Goal: Use online tool/utility

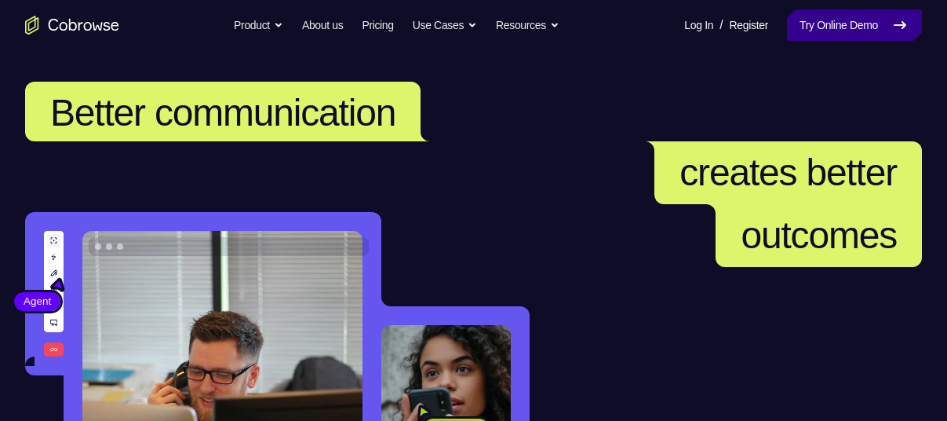
click at [887, 20] on link "Try Online Demo" at bounding box center [854, 24] width 135 height 31
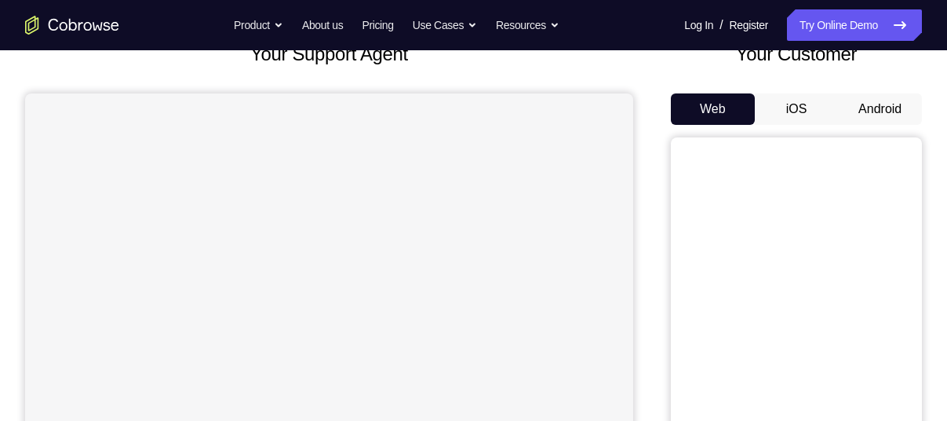
scroll to position [113, 0]
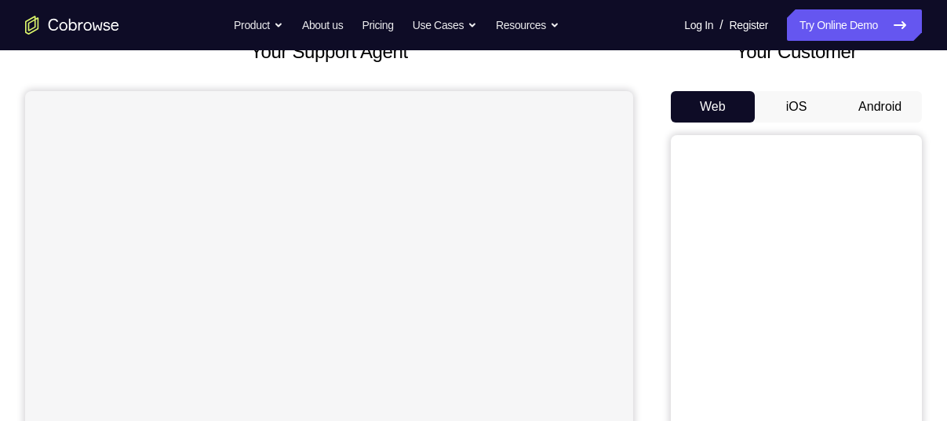
click at [883, 107] on button "Android" at bounding box center [880, 106] width 84 height 31
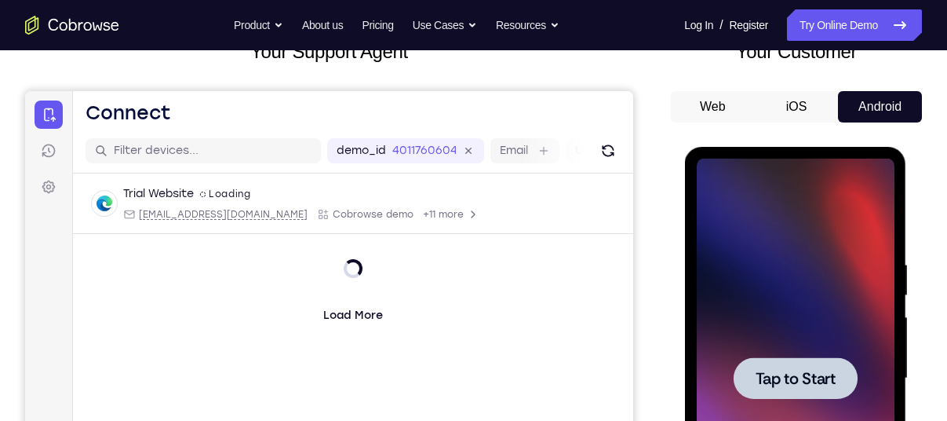
scroll to position [0, 0]
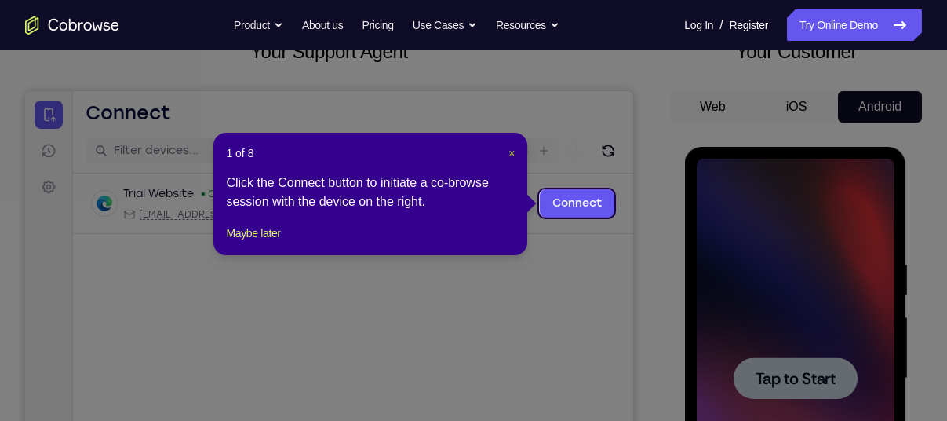
click at [512, 153] on span "×" at bounding box center [511, 153] width 6 height 13
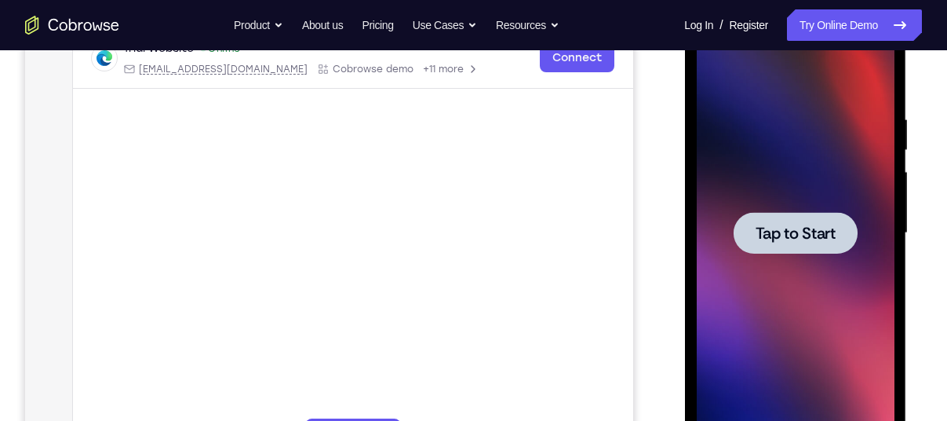
scroll to position [268, 0]
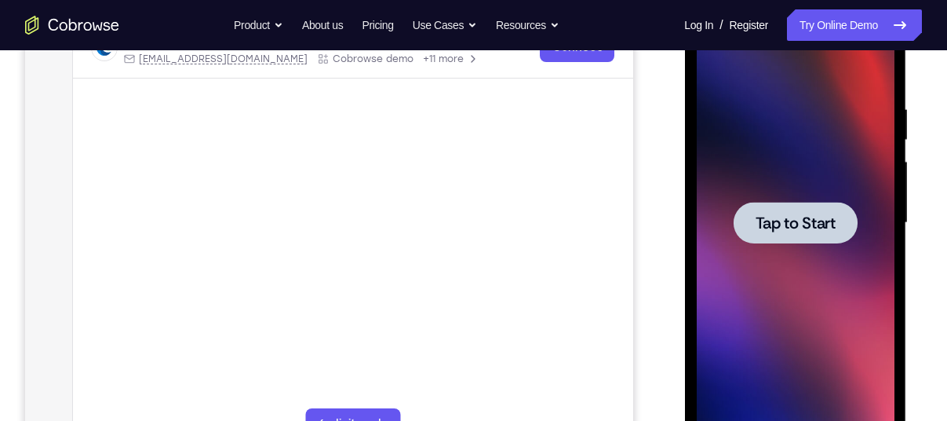
click at [815, 209] on div at bounding box center [795, 223] width 124 height 42
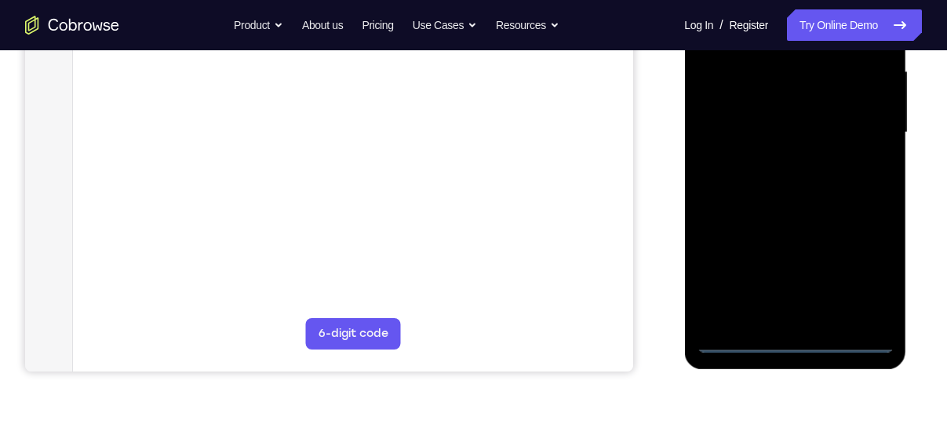
scroll to position [361, 0]
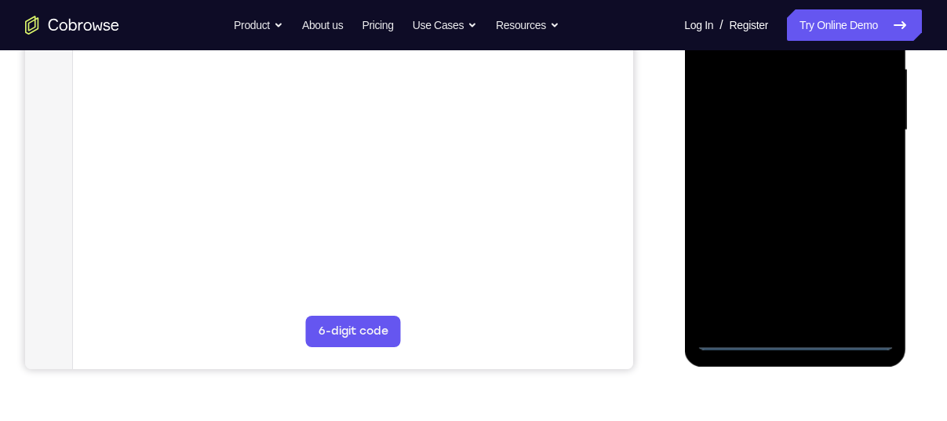
click at [798, 341] on div at bounding box center [795, 130] width 198 height 439
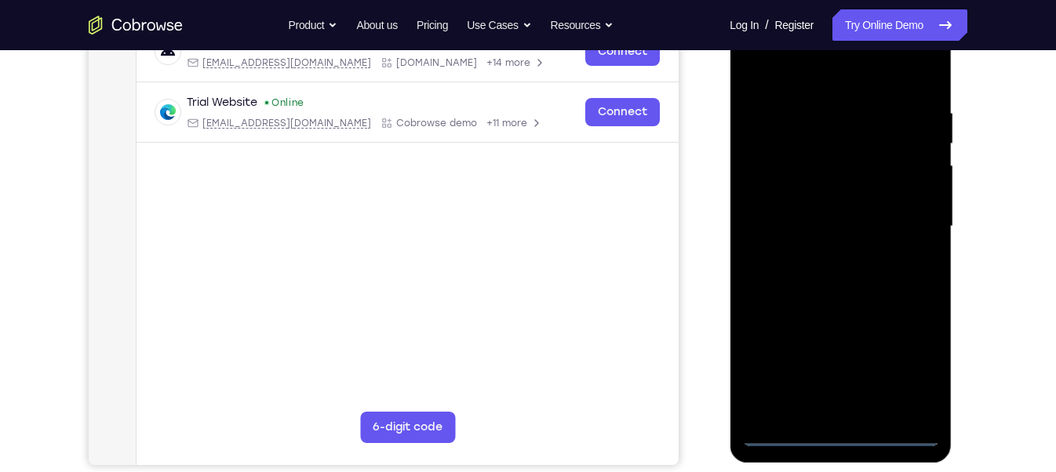
scroll to position [260, 0]
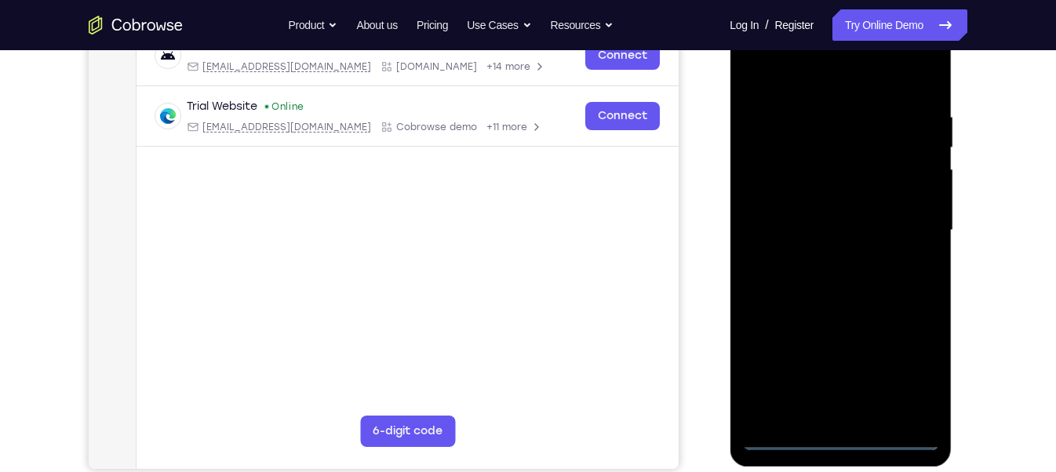
click at [908, 381] on div at bounding box center [840, 230] width 198 height 439
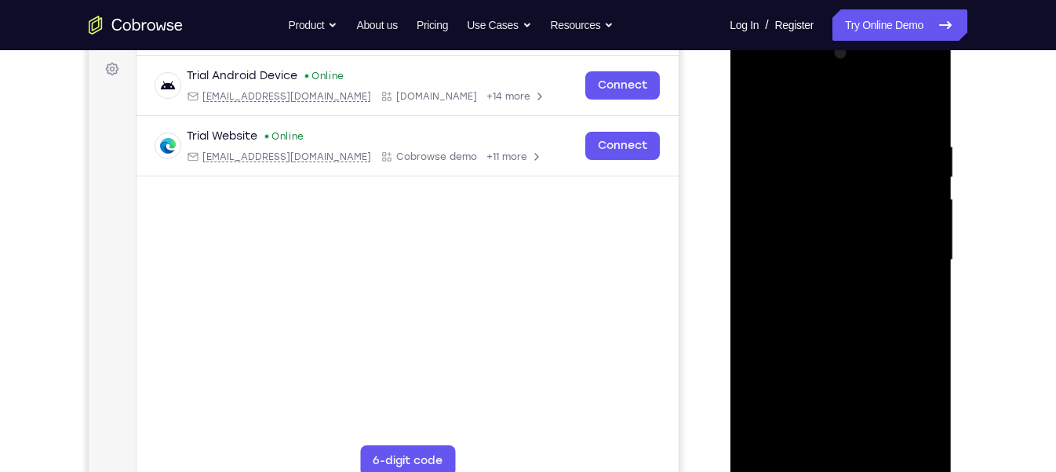
scroll to position [212, 0]
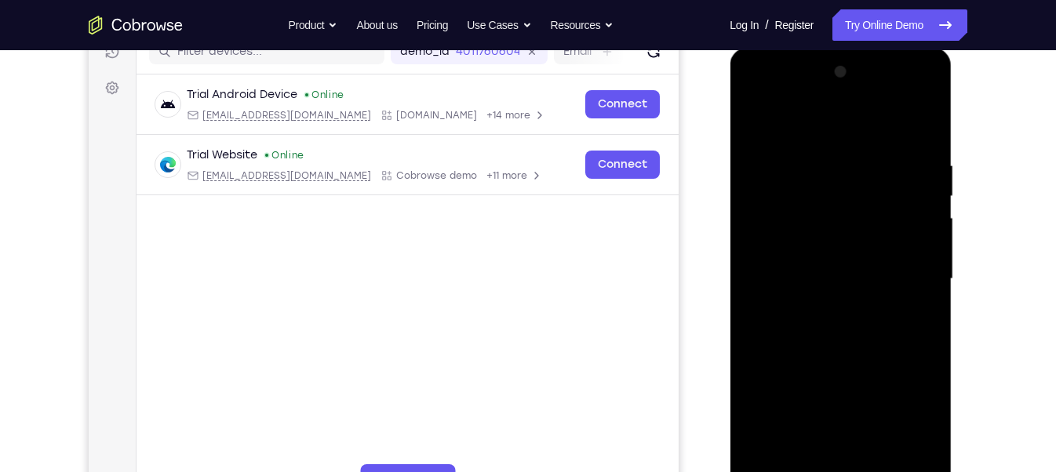
click at [824, 119] on div at bounding box center [840, 279] width 198 height 439
click at [909, 275] on div at bounding box center [840, 279] width 198 height 439
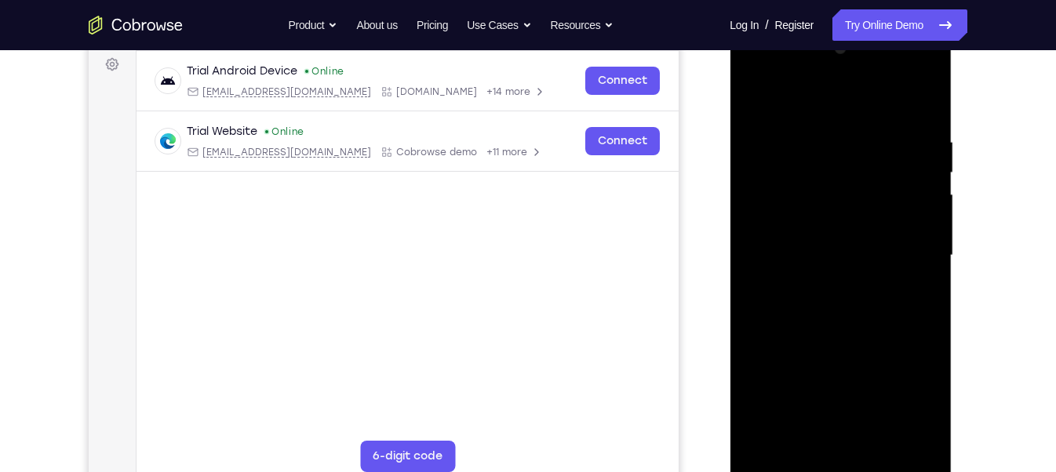
scroll to position [236, 0]
drag, startPoint x: 128, startPoint y: 415, endPoint x: 688, endPoint y: 327, distance: 567.1
click at [688, 327] on div "Your Support Agent Your Customer Web iOS Android" at bounding box center [528, 204] width 879 height 580
click at [839, 239] on div at bounding box center [840, 254] width 198 height 439
click at [813, 218] on div at bounding box center [840, 254] width 198 height 439
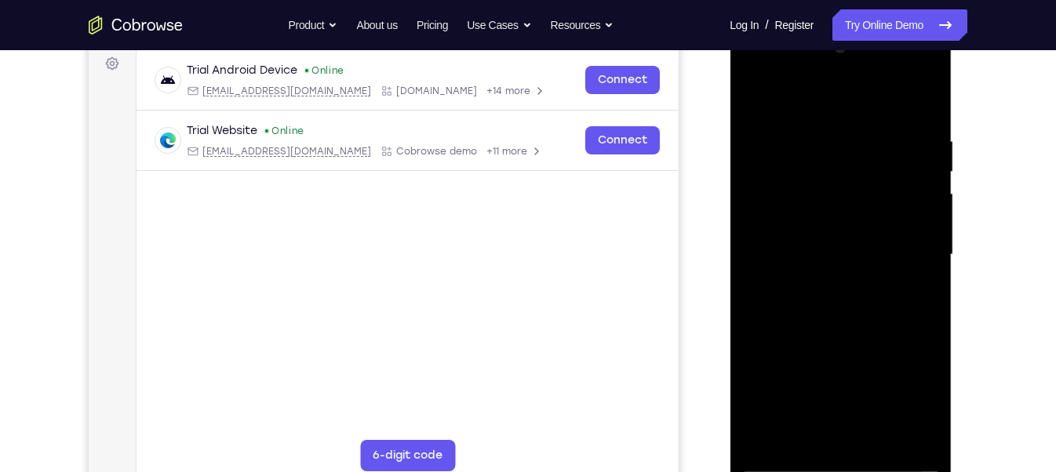
click at [792, 253] on div at bounding box center [840, 254] width 198 height 439
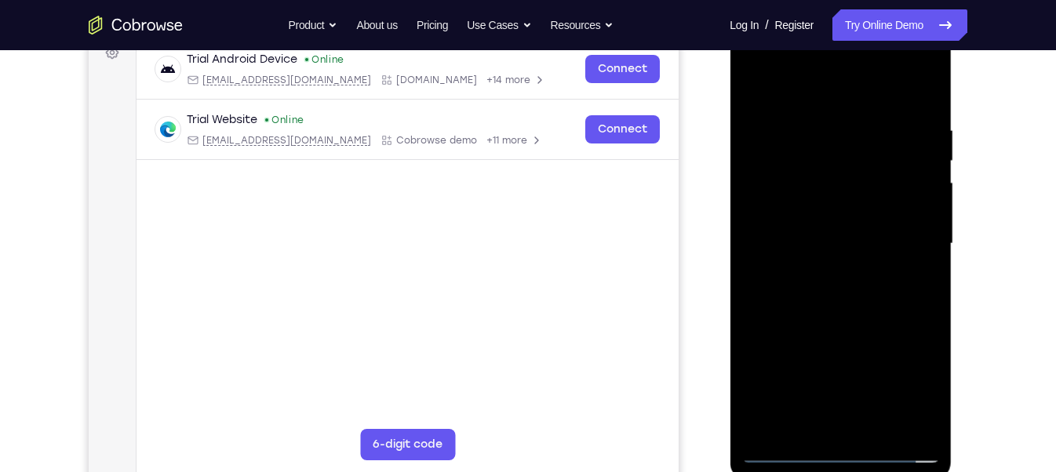
scroll to position [246, 0]
click at [851, 309] on div at bounding box center [840, 244] width 198 height 439
drag, startPoint x: 808, startPoint y: 367, endPoint x: 818, endPoint y: 315, distance: 52.8
click at [818, 315] on div at bounding box center [840, 244] width 198 height 439
click at [927, 420] on div at bounding box center [840, 244] width 198 height 439
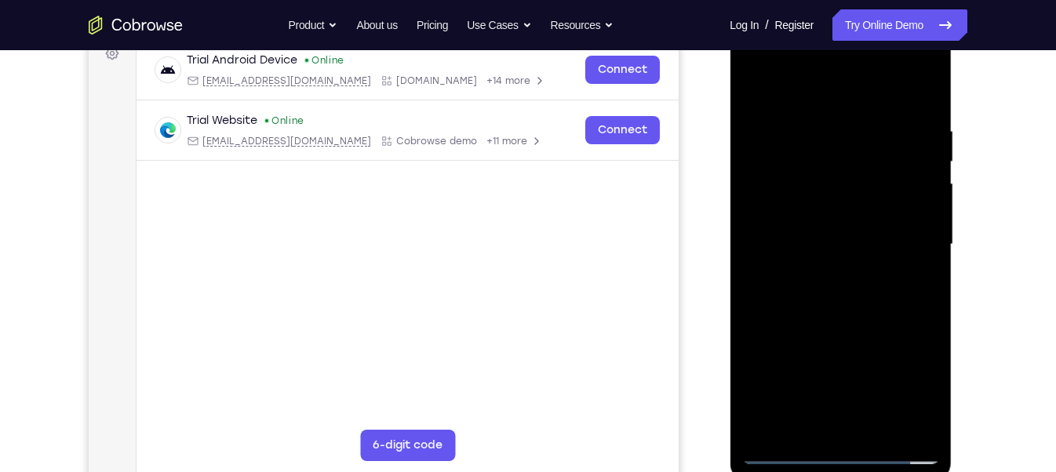
click at [877, 420] on div at bounding box center [840, 244] width 198 height 439
click at [836, 328] on div at bounding box center [840, 244] width 198 height 439
click at [781, 420] on div at bounding box center [840, 244] width 198 height 439
drag, startPoint x: 797, startPoint y: 253, endPoint x: 796, endPoint y: 341, distance: 87.1
click at [796, 341] on div at bounding box center [840, 244] width 198 height 439
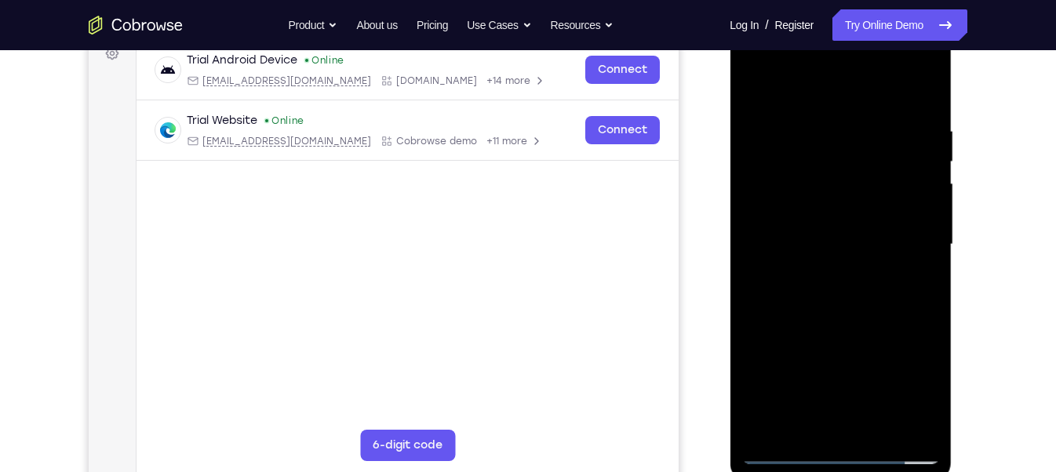
click at [822, 131] on div at bounding box center [840, 244] width 198 height 439
click at [880, 86] on div at bounding box center [840, 244] width 198 height 439
click at [850, 116] on div at bounding box center [840, 244] width 198 height 439
click at [901, 420] on div at bounding box center [840, 244] width 198 height 439
click at [909, 304] on div at bounding box center [840, 244] width 198 height 439
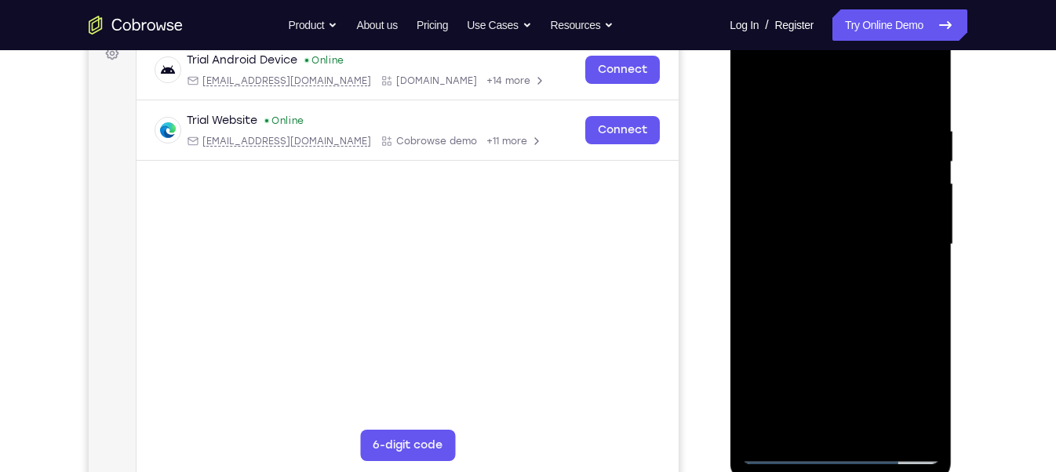
click at [901, 420] on div at bounding box center [840, 244] width 198 height 439
click at [902, 97] on div at bounding box center [840, 244] width 198 height 439
click at [844, 219] on div at bounding box center [840, 244] width 198 height 439
click at [782, 272] on div at bounding box center [840, 244] width 198 height 439
click at [904, 252] on div at bounding box center [840, 244] width 198 height 439
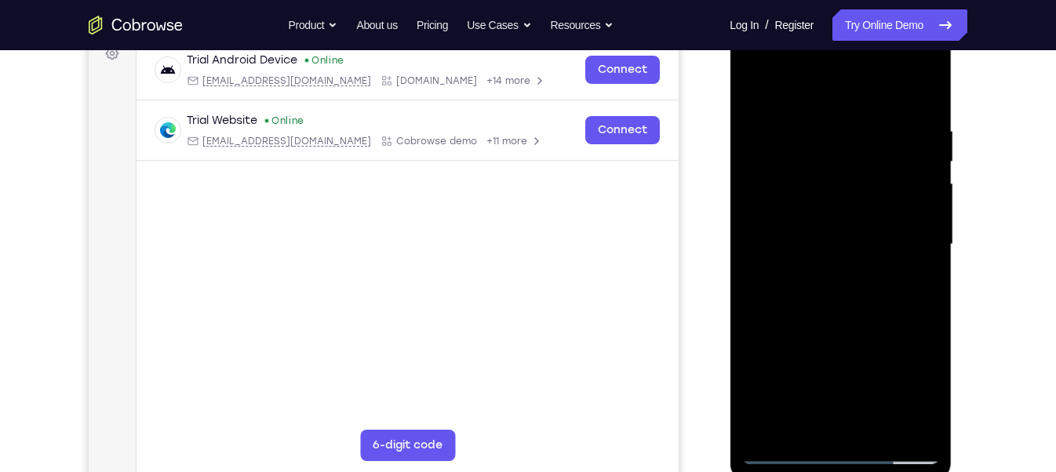
drag, startPoint x: 837, startPoint y: 270, endPoint x: 838, endPoint y: 229, distance: 40.8
click at [838, 229] on div at bounding box center [840, 244] width 198 height 439
click at [872, 231] on div at bounding box center [840, 244] width 198 height 439
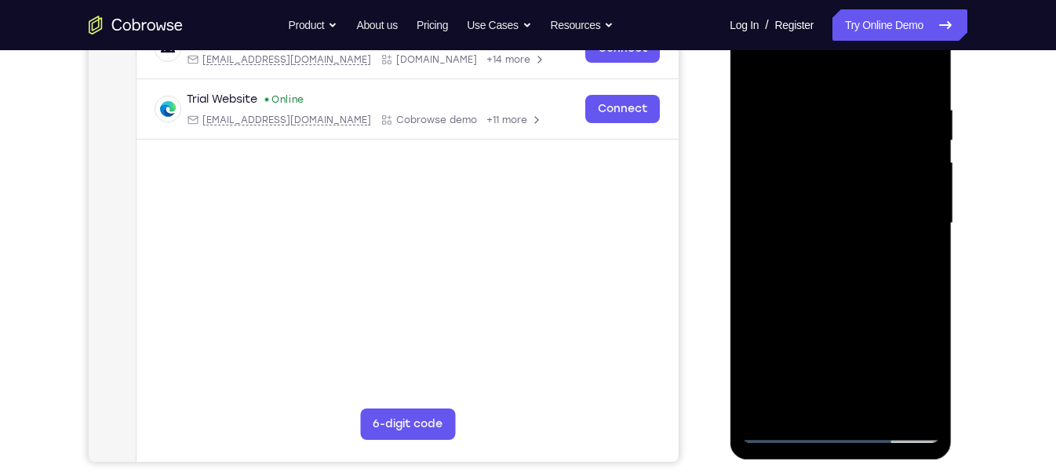
scroll to position [266, 0]
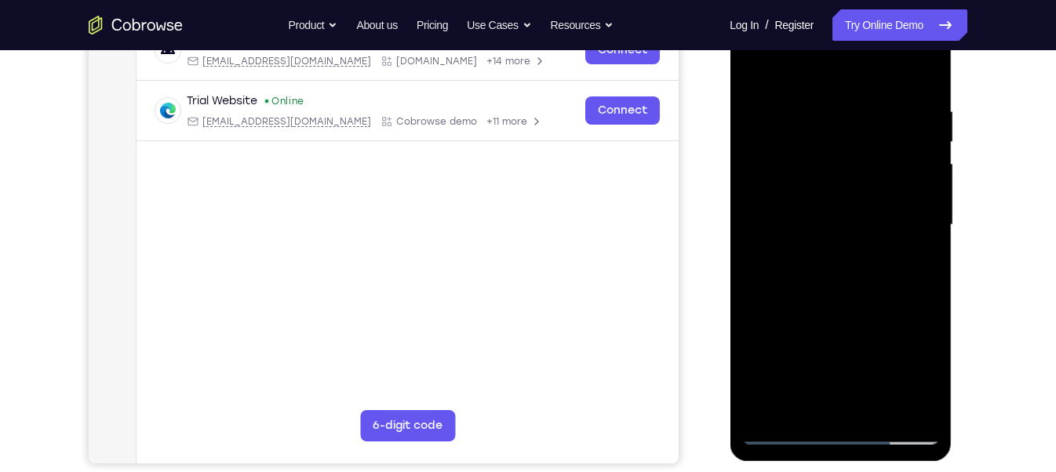
click at [773, 266] on div at bounding box center [840, 224] width 198 height 439
click at [769, 252] on div at bounding box center [840, 224] width 198 height 439
click at [767, 267] on div at bounding box center [840, 224] width 198 height 439
click at [913, 247] on div at bounding box center [840, 224] width 198 height 439
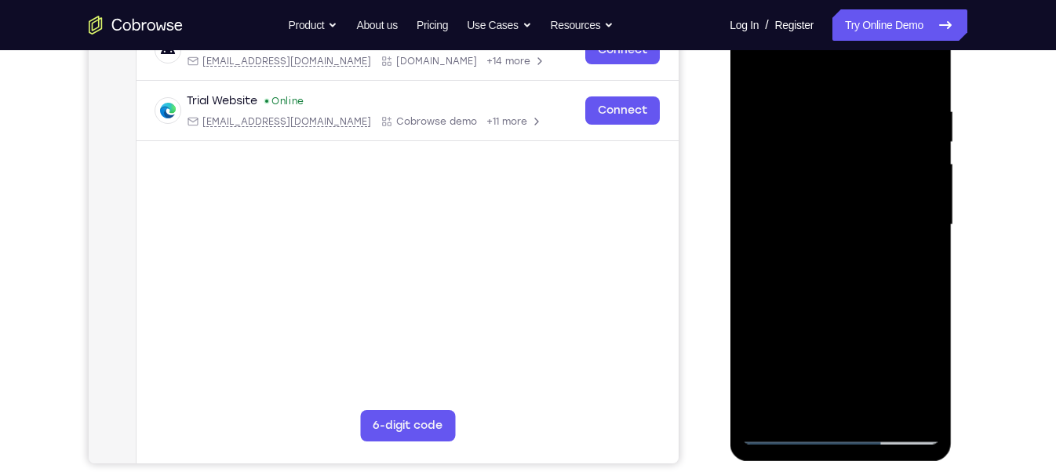
click at [760, 277] on div at bounding box center [840, 224] width 198 height 439
click at [906, 267] on div at bounding box center [840, 224] width 198 height 439
click at [904, 265] on div at bounding box center [840, 224] width 198 height 439
click at [922, 75] on div at bounding box center [840, 224] width 198 height 439
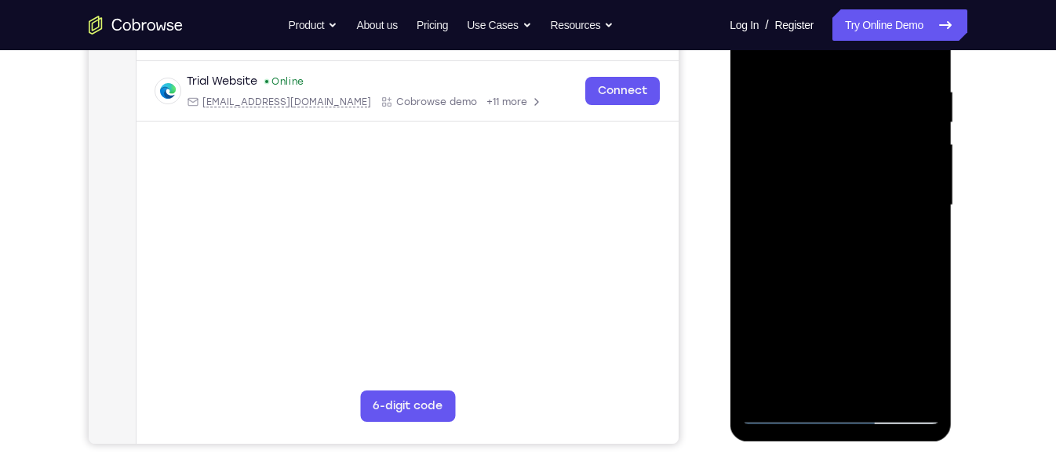
scroll to position [285, 0]
click at [930, 275] on div at bounding box center [840, 206] width 198 height 439
drag, startPoint x: 857, startPoint y: 290, endPoint x: 854, endPoint y: 227, distance: 63.6
click at [854, 227] on div at bounding box center [840, 206] width 198 height 439
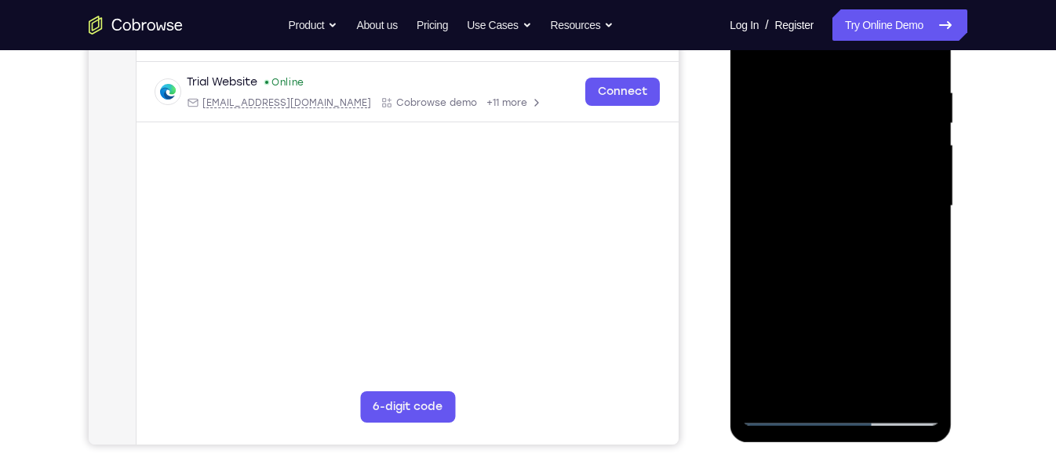
click at [757, 224] on div at bounding box center [840, 206] width 198 height 439
click at [756, 355] on div at bounding box center [840, 206] width 198 height 439
drag, startPoint x: 854, startPoint y: 293, endPoint x: 847, endPoint y: 355, distance: 62.4
click at [847, 355] on div at bounding box center [840, 206] width 198 height 439
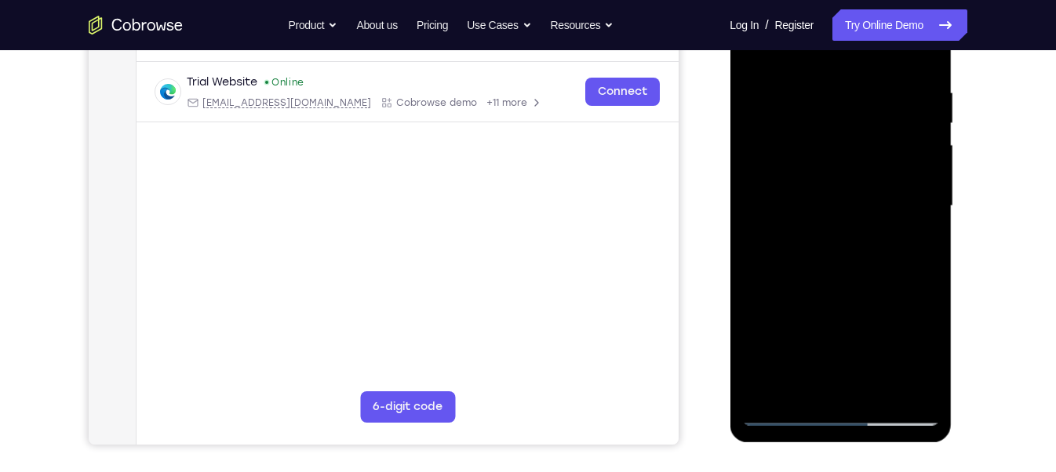
click at [914, 78] on div at bounding box center [840, 206] width 198 height 439
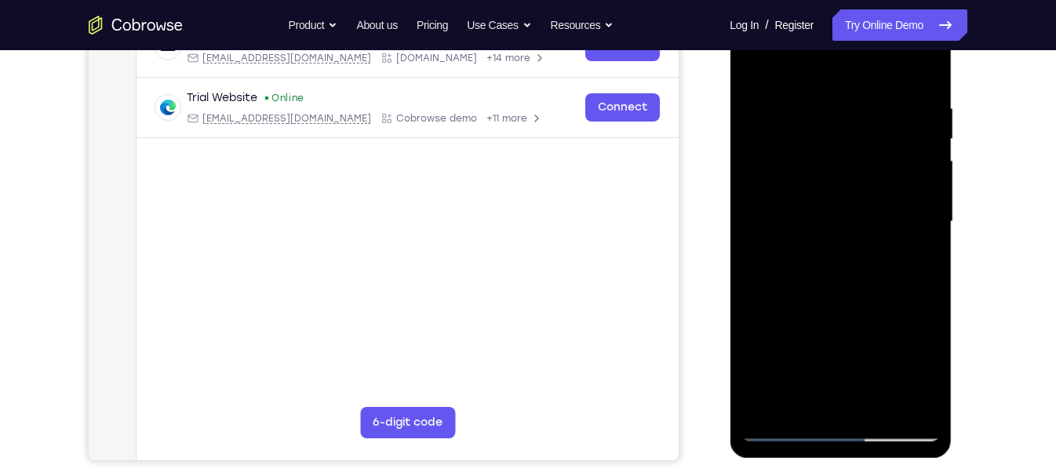
click at [916, 217] on div at bounding box center [840, 221] width 198 height 439
click at [909, 220] on div at bounding box center [840, 221] width 198 height 439
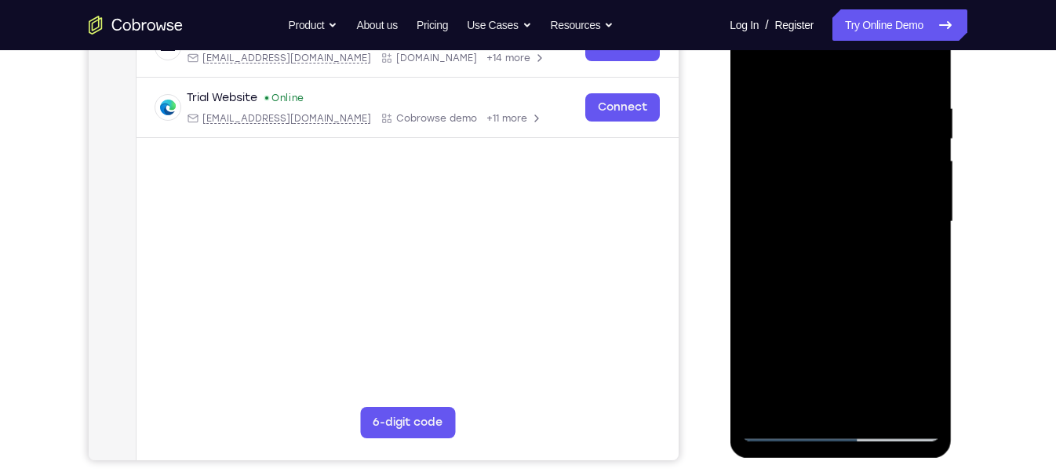
click at [909, 220] on div at bounding box center [840, 221] width 198 height 439
click at [926, 77] on div at bounding box center [840, 221] width 198 height 439
click at [816, 101] on div at bounding box center [840, 221] width 198 height 439
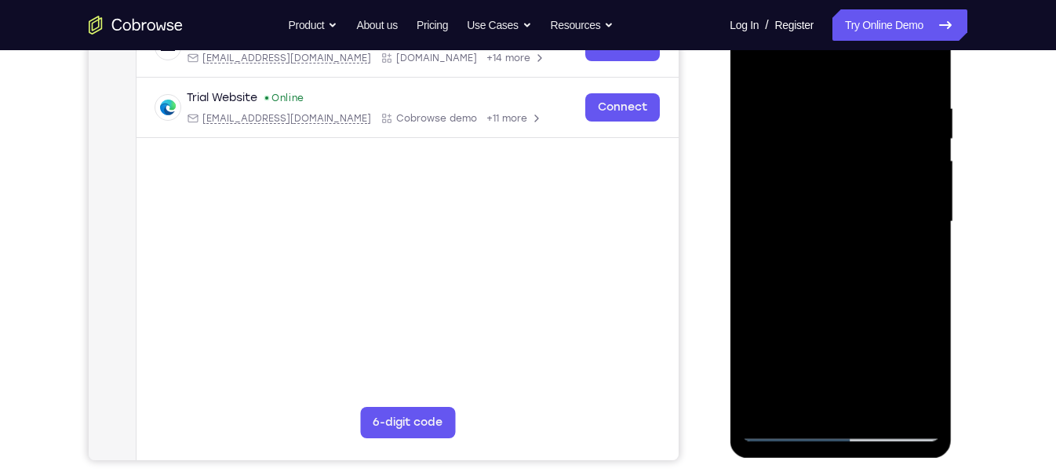
click at [898, 208] on div at bounding box center [840, 221] width 198 height 439
click at [923, 75] on div at bounding box center [840, 221] width 198 height 439
click at [929, 60] on div at bounding box center [840, 221] width 198 height 439
click at [878, 406] on div at bounding box center [840, 221] width 198 height 439
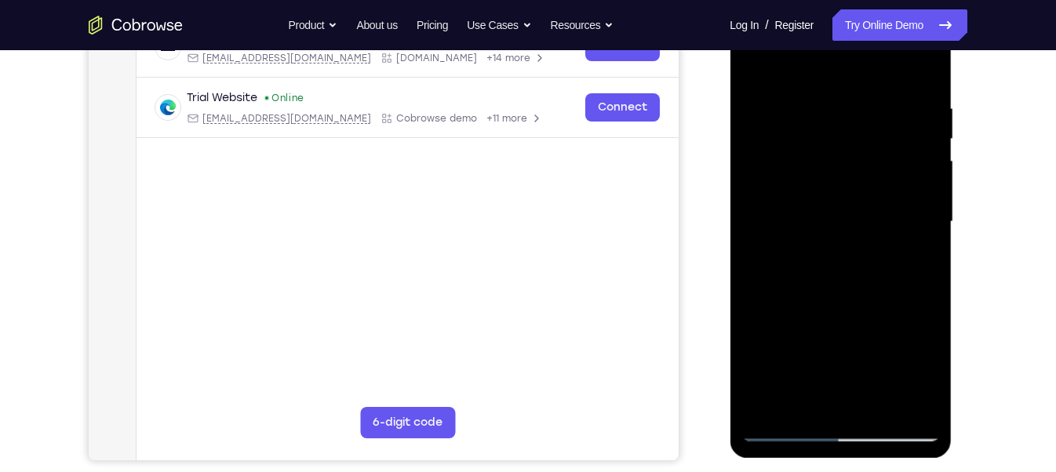
click at [849, 179] on div at bounding box center [840, 221] width 198 height 439
click at [913, 260] on div at bounding box center [840, 221] width 198 height 439
click at [752, 66] on div at bounding box center [840, 221] width 198 height 439
click at [799, 221] on div at bounding box center [840, 221] width 198 height 439
click at [805, 404] on div at bounding box center [840, 221] width 198 height 439
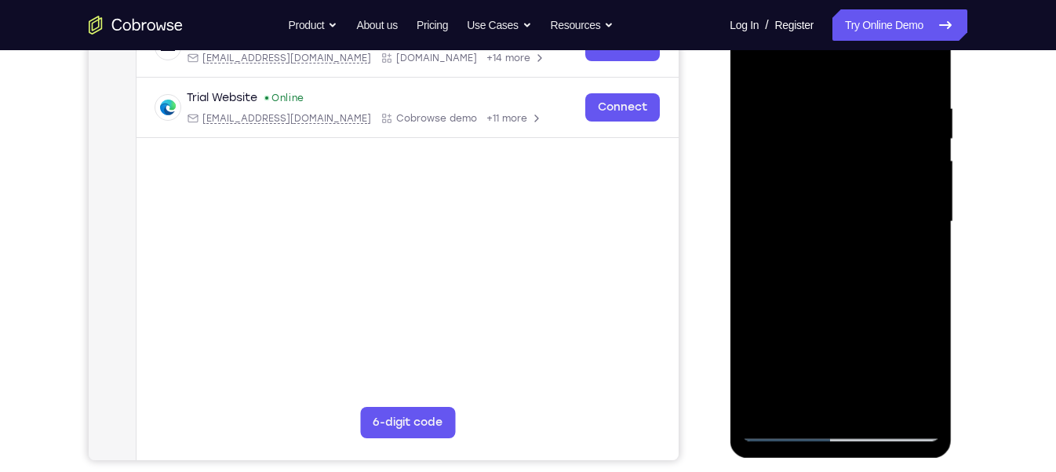
click at [881, 316] on div at bounding box center [840, 221] width 198 height 439
click at [916, 249] on div at bounding box center [840, 221] width 198 height 439
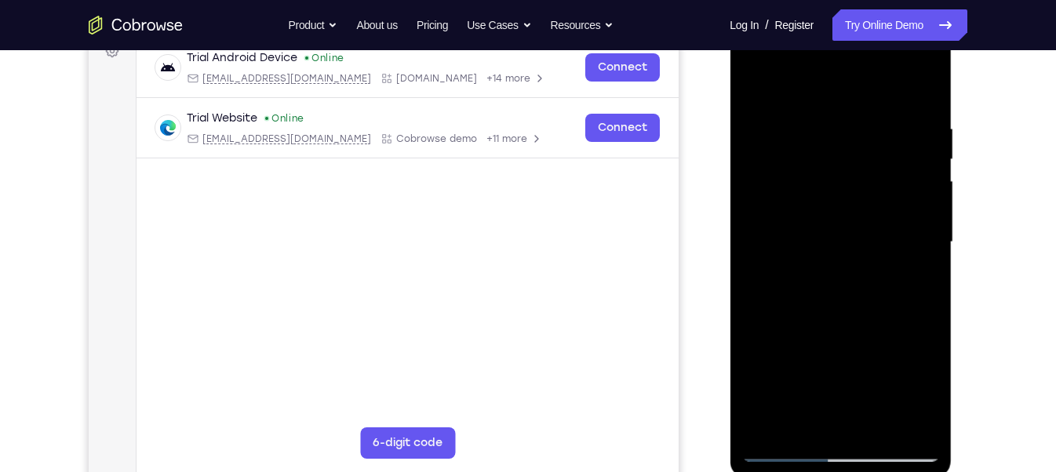
click at [758, 87] on div at bounding box center [840, 242] width 198 height 439
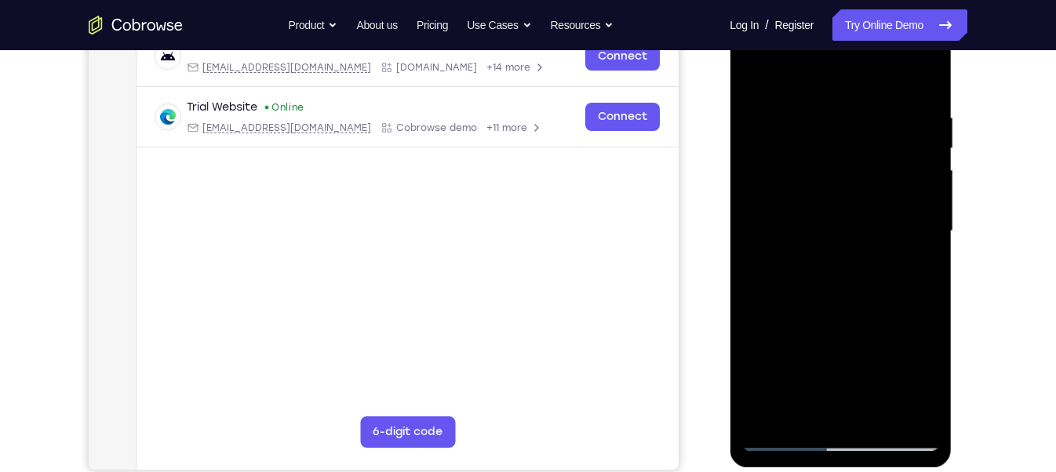
scroll to position [259, 0]
click at [927, 201] on div at bounding box center [840, 232] width 198 height 439
click at [933, 253] on div at bounding box center [840, 232] width 198 height 439
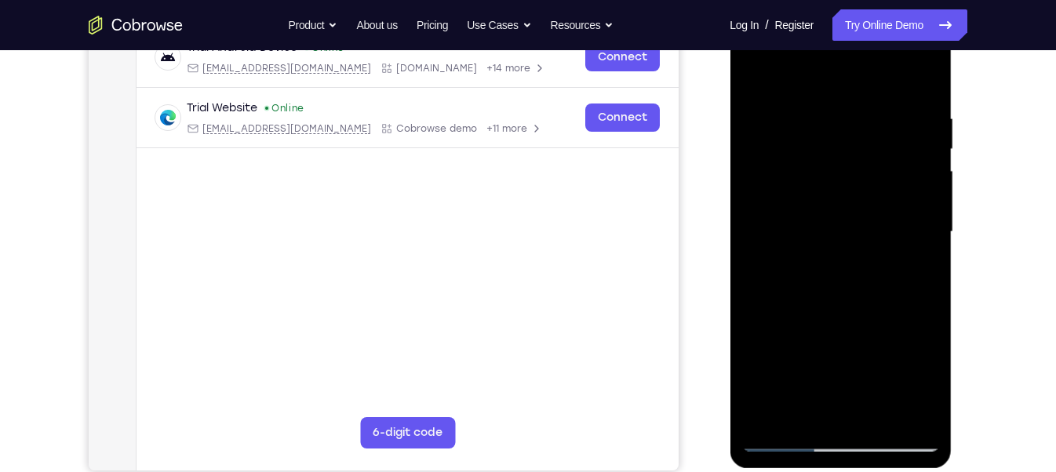
click at [933, 253] on div at bounding box center [840, 232] width 198 height 439
click at [923, 200] on div at bounding box center [840, 232] width 198 height 439
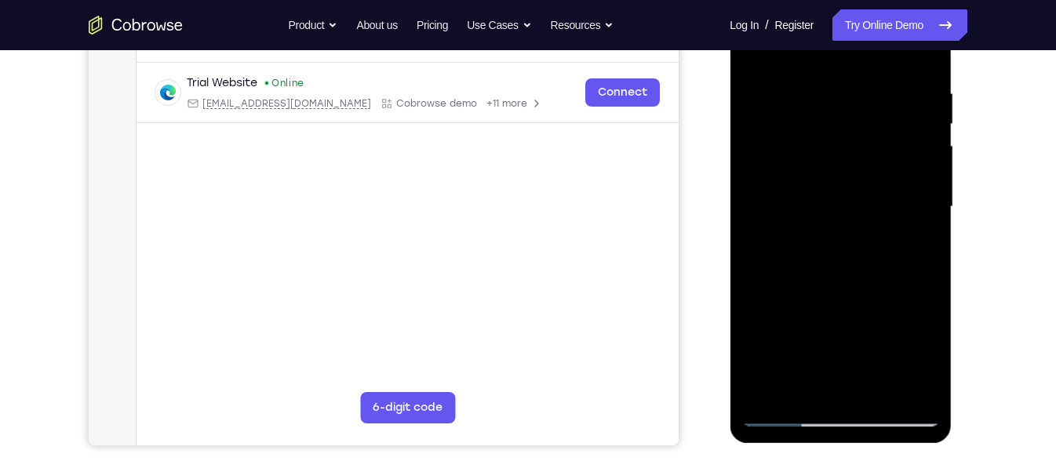
scroll to position [285, 0]
click at [915, 391] on div at bounding box center [840, 206] width 198 height 439
click at [914, 391] on div at bounding box center [840, 206] width 198 height 439
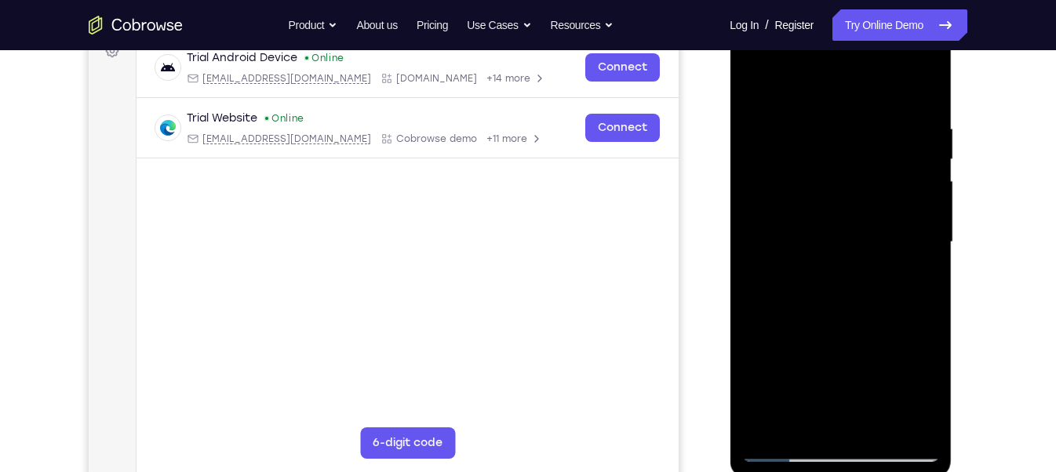
scroll to position [250, 0]
drag, startPoint x: 877, startPoint y: 196, endPoint x: 870, endPoint y: 365, distance: 168.8
click at [870, 365] on div at bounding box center [840, 240] width 198 height 439
click at [819, 213] on div at bounding box center [840, 240] width 198 height 439
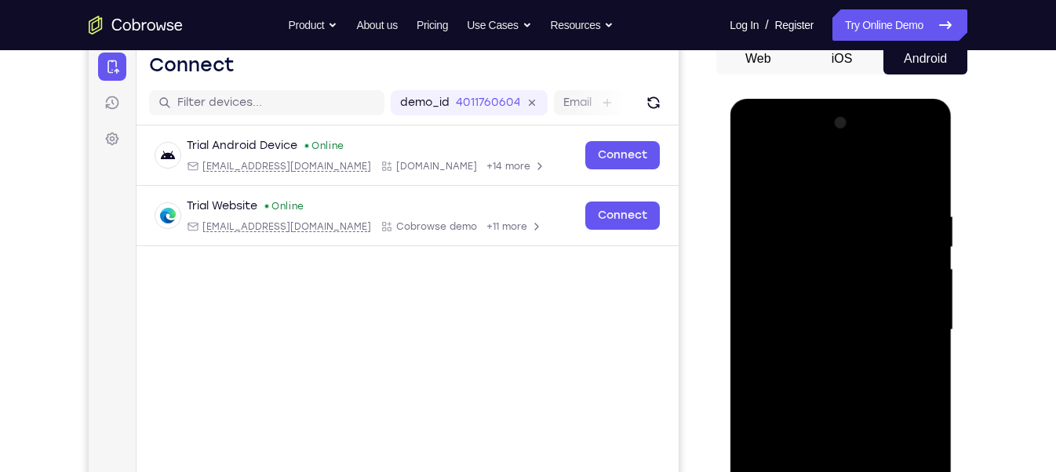
scroll to position [161, 0]
drag, startPoint x: 883, startPoint y: 177, endPoint x: 872, endPoint y: 311, distance: 134.6
click at [872, 311] on div at bounding box center [840, 330] width 198 height 439
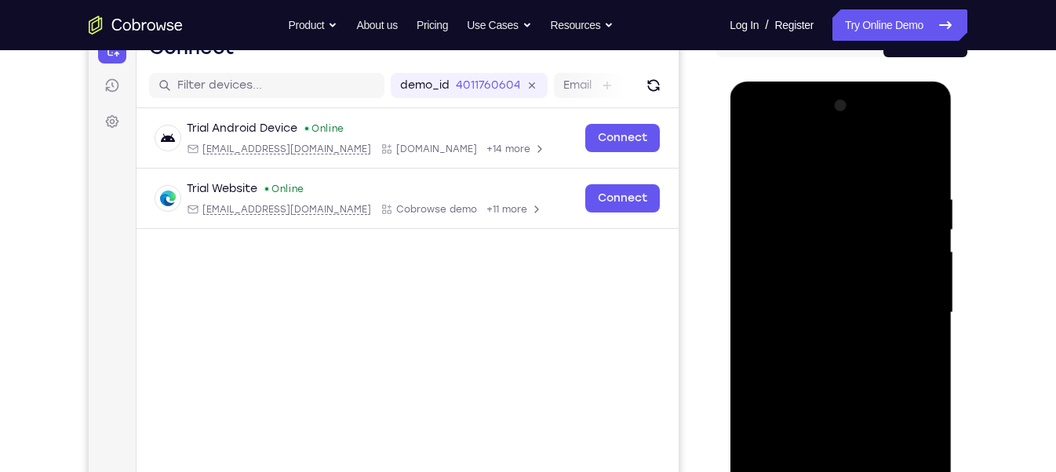
click at [749, 331] on div at bounding box center [840, 312] width 198 height 439
click at [805, 234] on div at bounding box center [840, 312] width 198 height 439
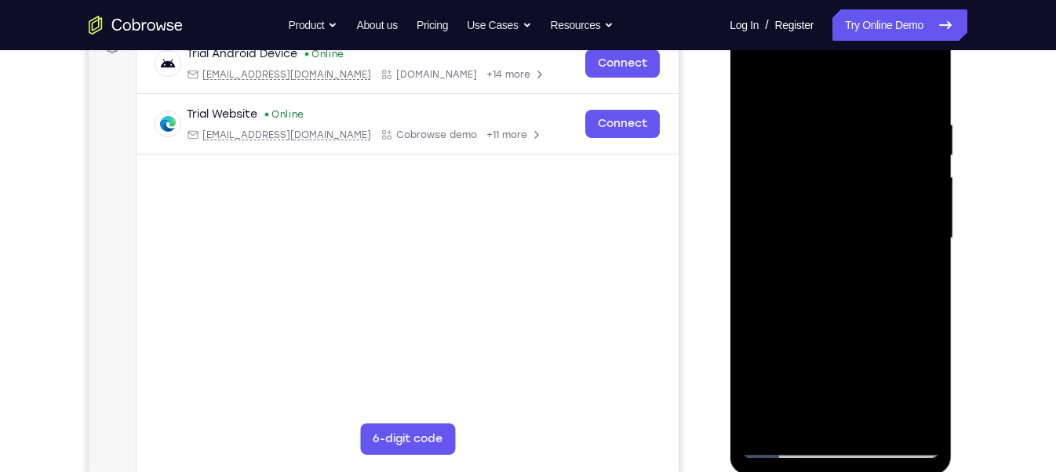
scroll to position [253, 0]
click at [756, 78] on div at bounding box center [840, 237] width 198 height 439
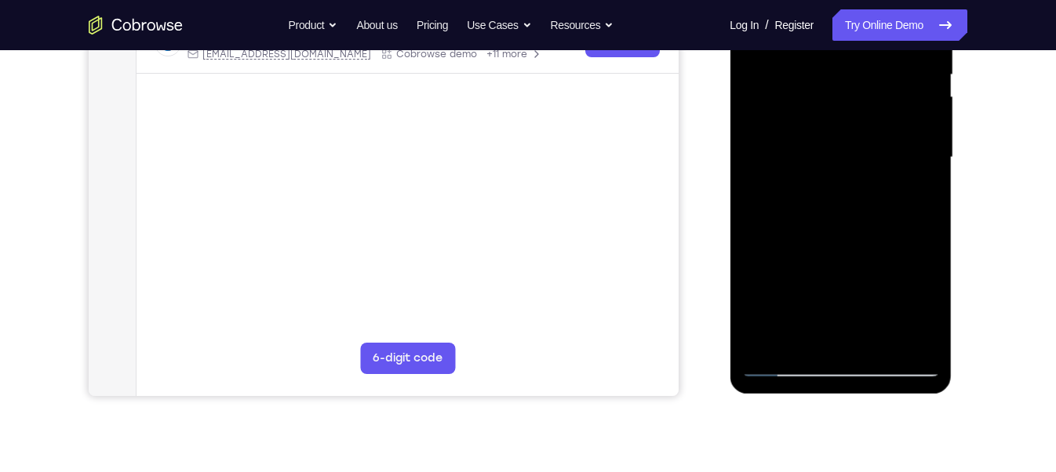
scroll to position [333, 0]
click at [838, 264] on div at bounding box center [840, 157] width 198 height 439
click at [832, 265] on div at bounding box center [840, 157] width 198 height 439
click at [784, 364] on div at bounding box center [840, 157] width 198 height 439
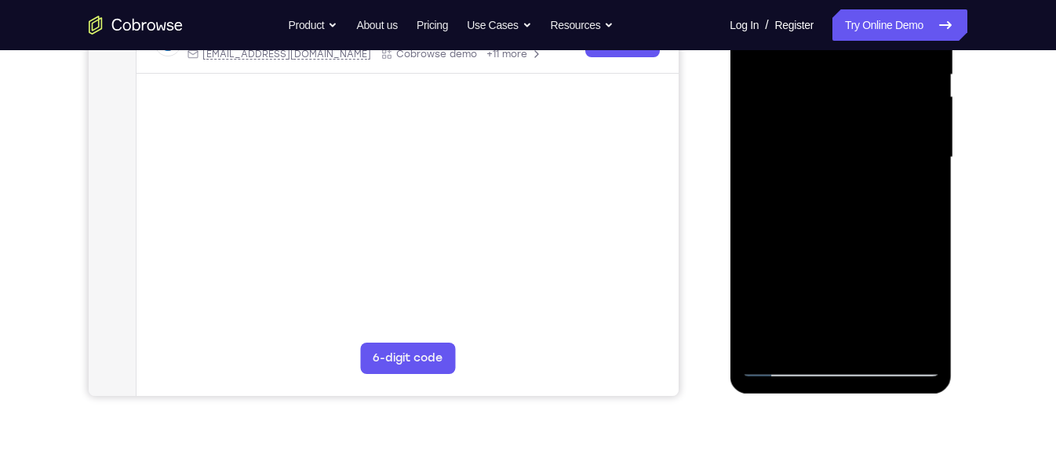
click at [866, 86] on div at bounding box center [840, 157] width 198 height 439
click at [846, 126] on div at bounding box center [840, 157] width 198 height 439
click at [807, 155] on div at bounding box center [840, 157] width 198 height 439
click at [795, 195] on div at bounding box center [840, 157] width 198 height 439
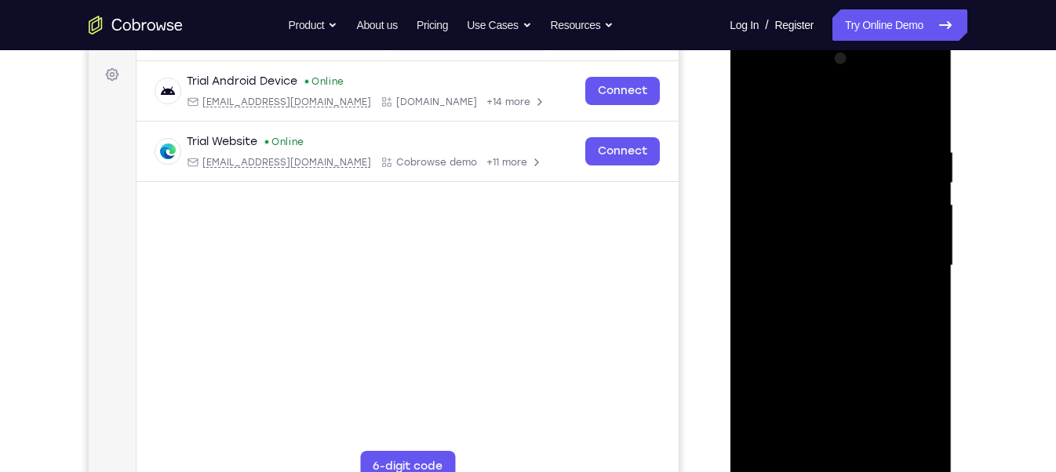
scroll to position [219, 0]
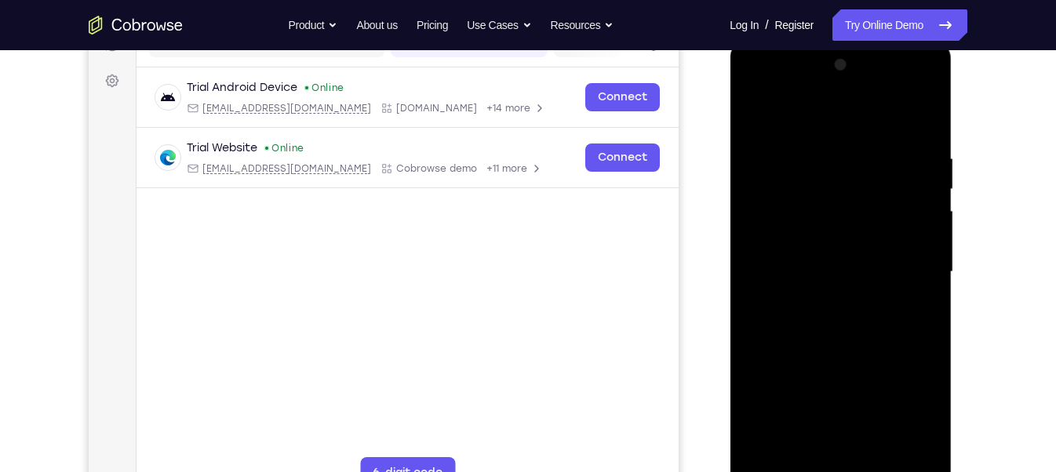
click at [907, 86] on div at bounding box center [840, 272] width 198 height 439
click at [847, 116] on div at bounding box center [840, 272] width 198 height 439
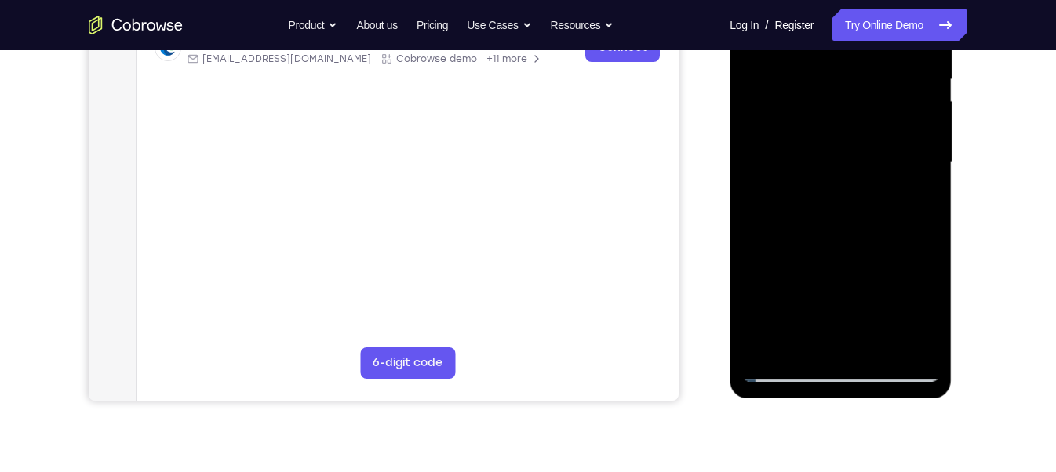
scroll to position [330, 0]
click at [766, 346] on div at bounding box center [840, 161] width 198 height 439
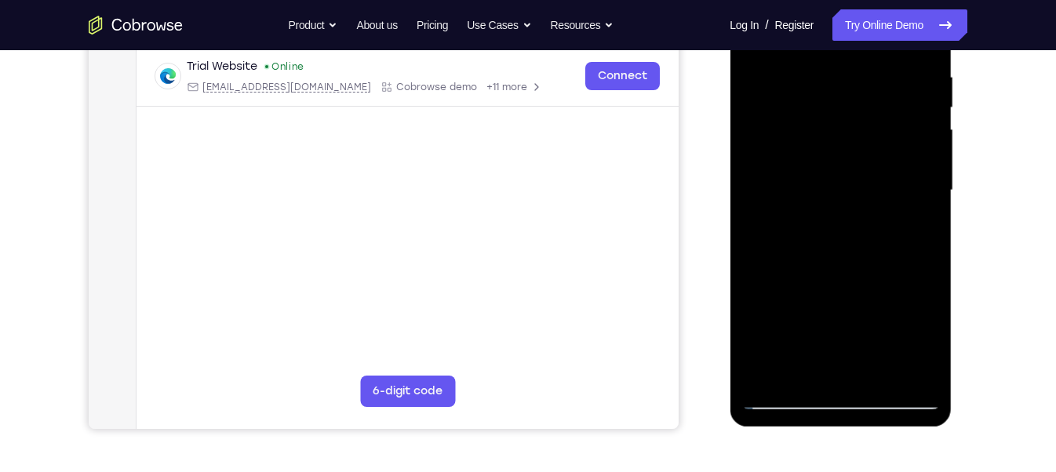
scroll to position [298, 0]
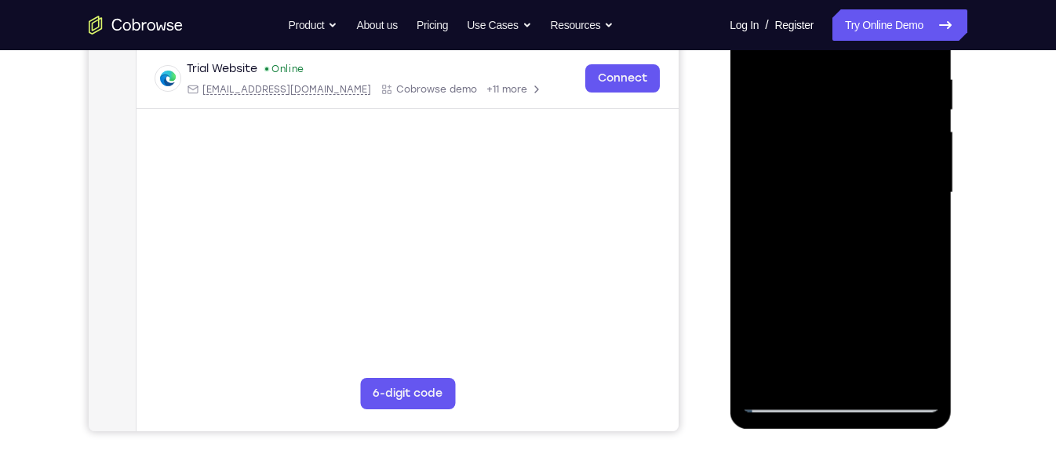
click at [754, 110] on div at bounding box center [840, 192] width 198 height 439
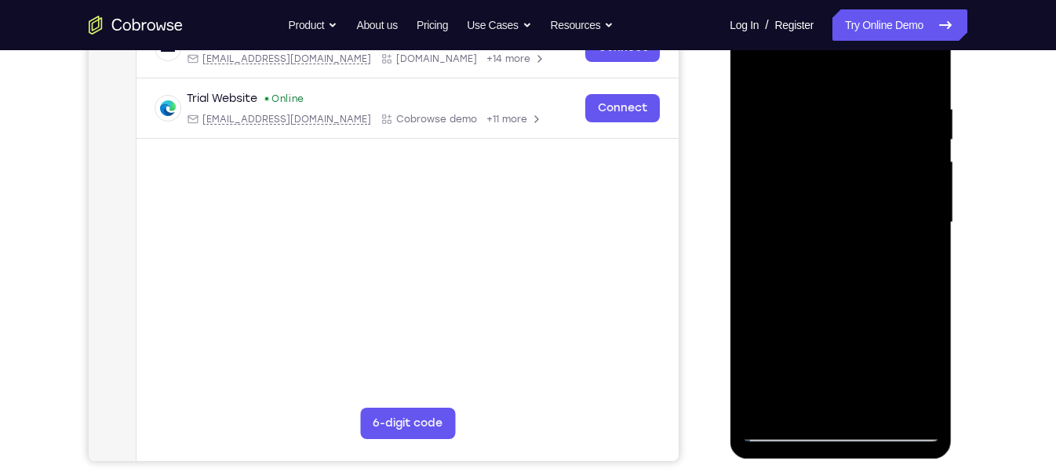
scroll to position [269, 0]
click at [908, 403] on div at bounding box center [840, 221] width 198 height 439
click at [923, 70] on div at bounding box center [840, 221] width 198 height 439
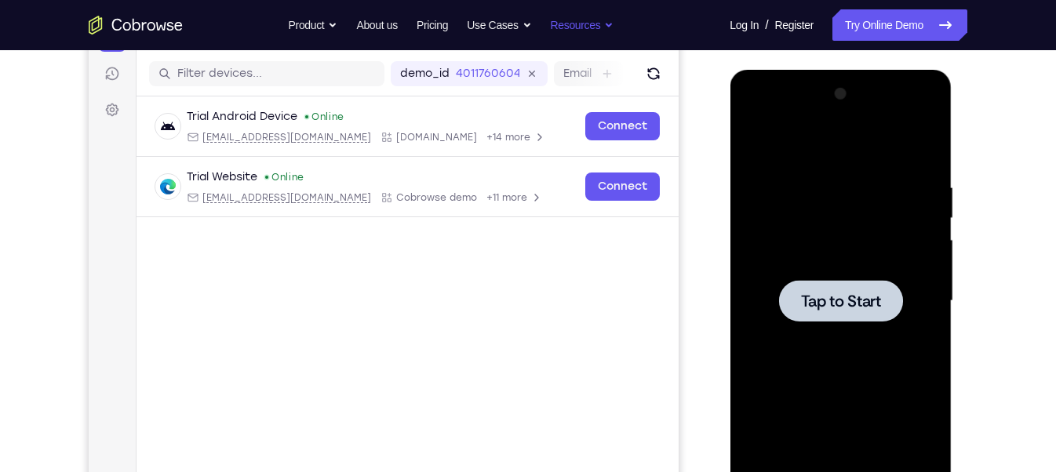
scroll to position [181, 0]
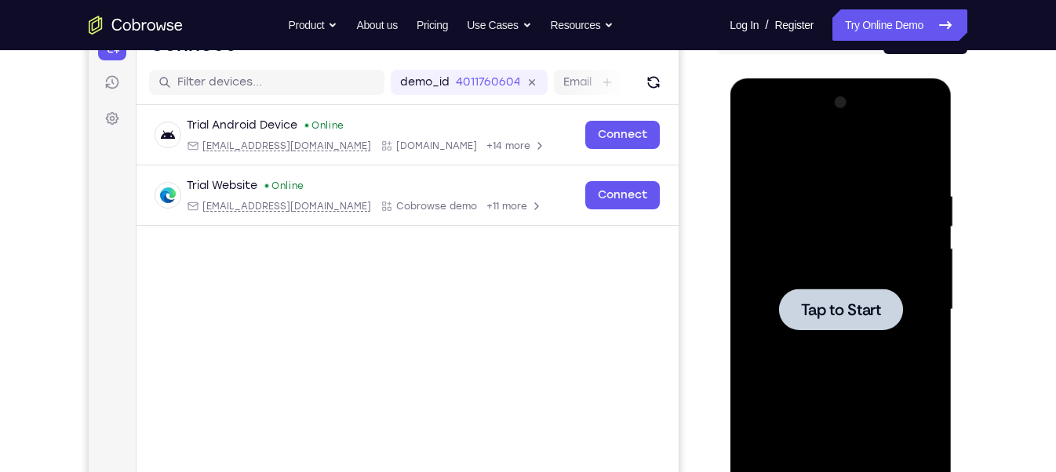
click at [812, 287] on div at bounding box center [840, 309] width 198 height 439
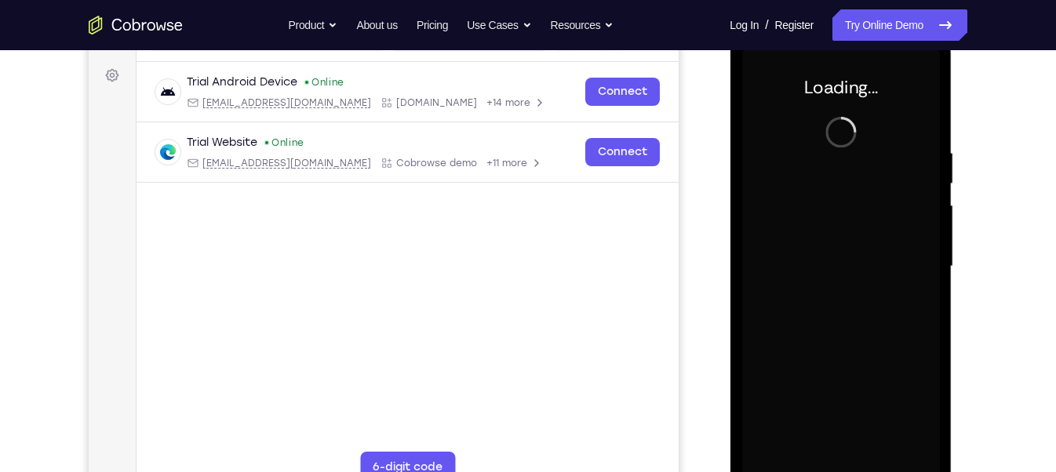
scroll to position [227, 0]
